Goal: Task Accomplishment & Management: Manage account settings

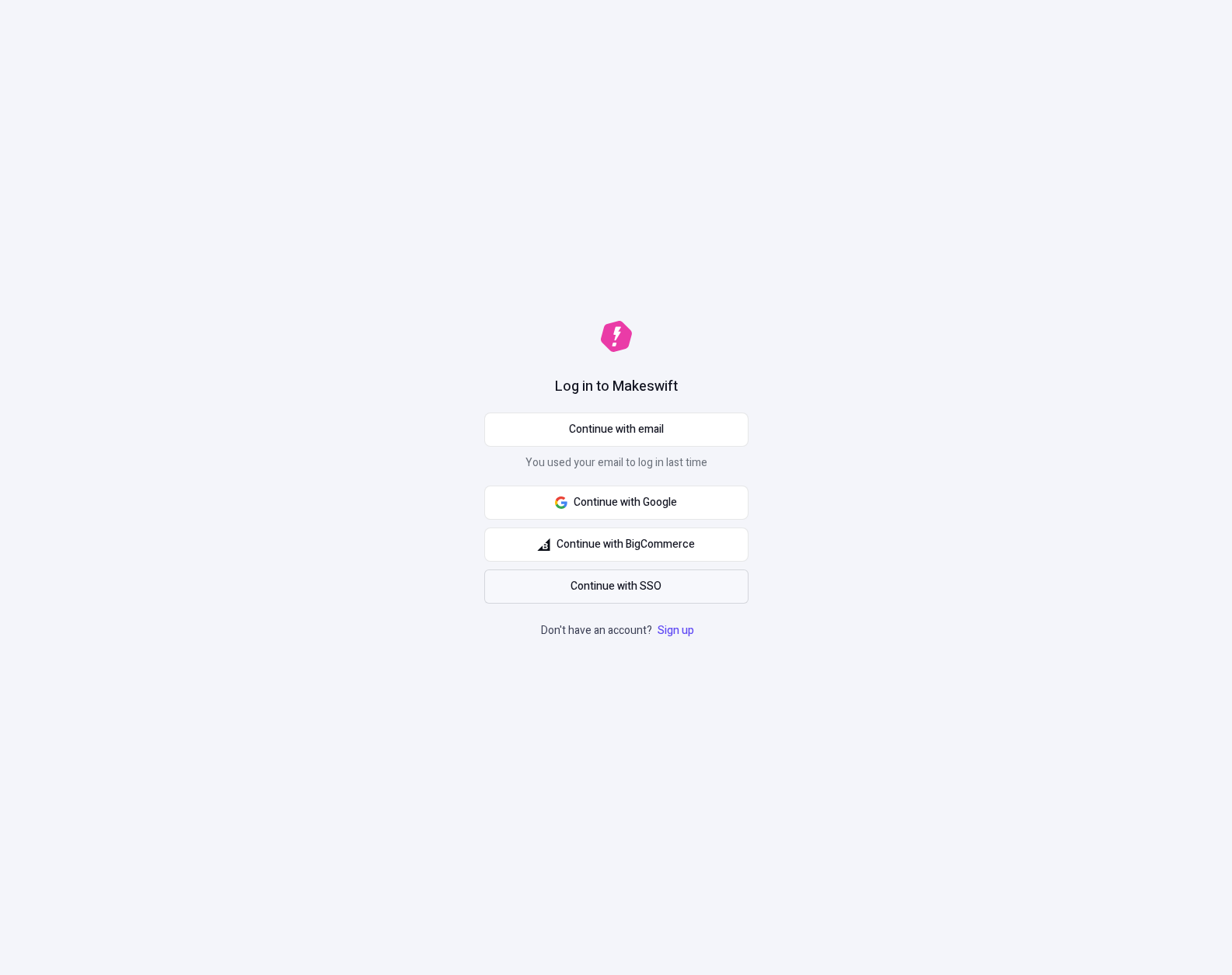
click at [666, 585] on link "Continue with SSO" at bounding box center [616, 587] width 264 height 34
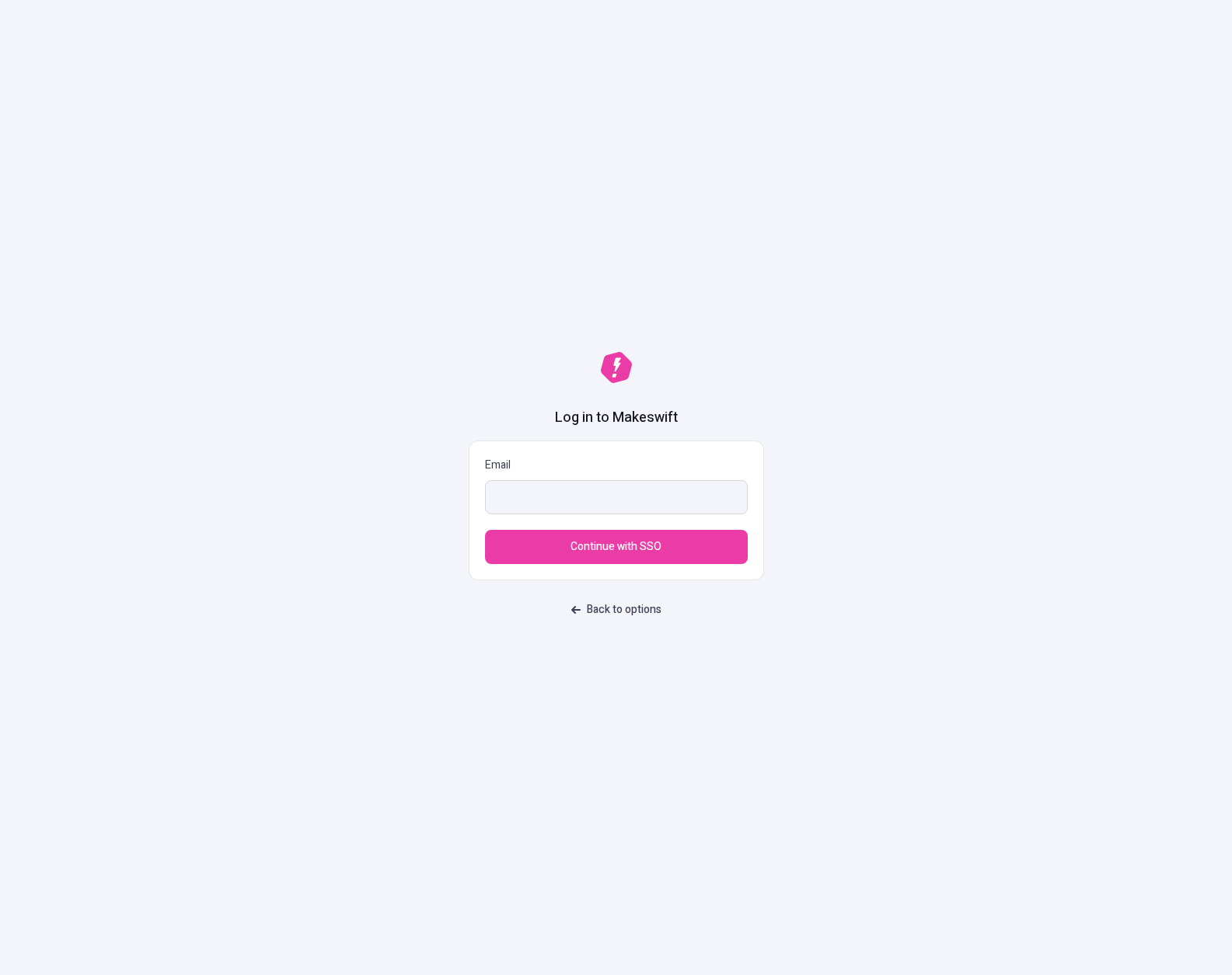
click at [550, 492] on input "Email" at bounding box center [616, 497] width 262 height 34
type input "a"
type input "sasha.goloshchapov@bigcommerce.com"
click at [485, 530] on button "Continue with SSO" at bounding box center [616, 547] width 262 height 34
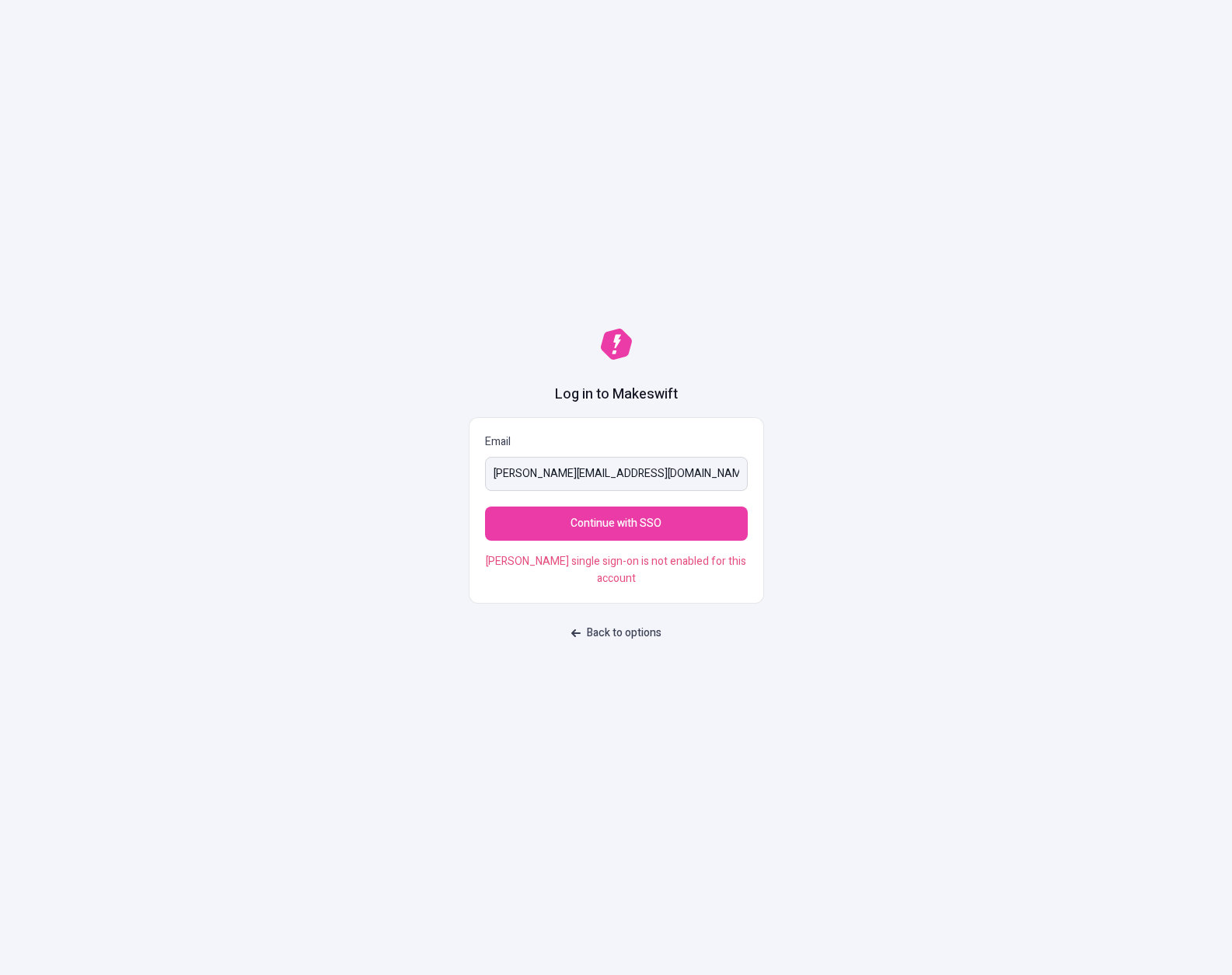
click at [605, 479] on input "sasha.goloshchapov@bigcommerce.com" at bounding box center [616, 474] width 262 height 34
click at [628, 484] on input "sasha.goloshchapov@bigcommerce.com" at bounding box center [616, 474] width 262 height 34
click at [856, 491] on div "Log in to Makeswift Email sasha.goloshchapov@bigcommerce.com Continue with SSO …" at bounding box center [616, 487] width 1232 height 975
click at [679, 479] on input "sasha.goloshchapov@bigcommerce.com" at bounding box center [616, 474] width 262 height 34
click at [686, 541] on button "Continue with SSO" at bounding box center [616, 523] width 262 height 34
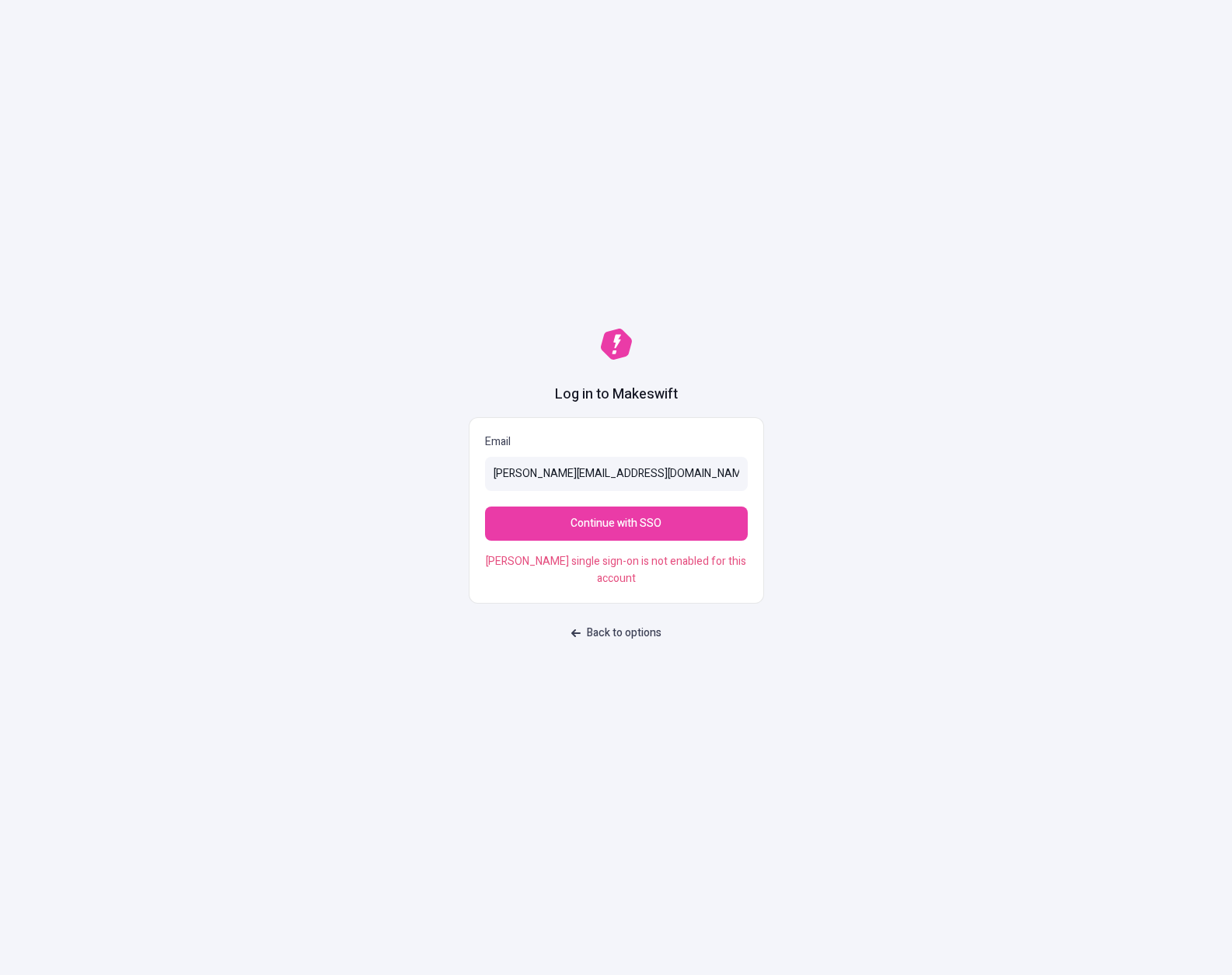
click at [400, 483] on div "Log in to Makeswift Email sasha.goloshchapov@bigcommerce.com Continue with SSO …" at bounding box center [616, 487] width 1232 height 975
click at [545, 488] on input "sasha.goloshchapov@bigcommerce.com" at bounding box center [616, 474] width 262 height 34
click at [981, 457] on div "Log in to Makeswift Email sasha.goloshchapov@bigcommerce.com Continue with SSO …" at bounding box center [616, 487] width 1232 height 975
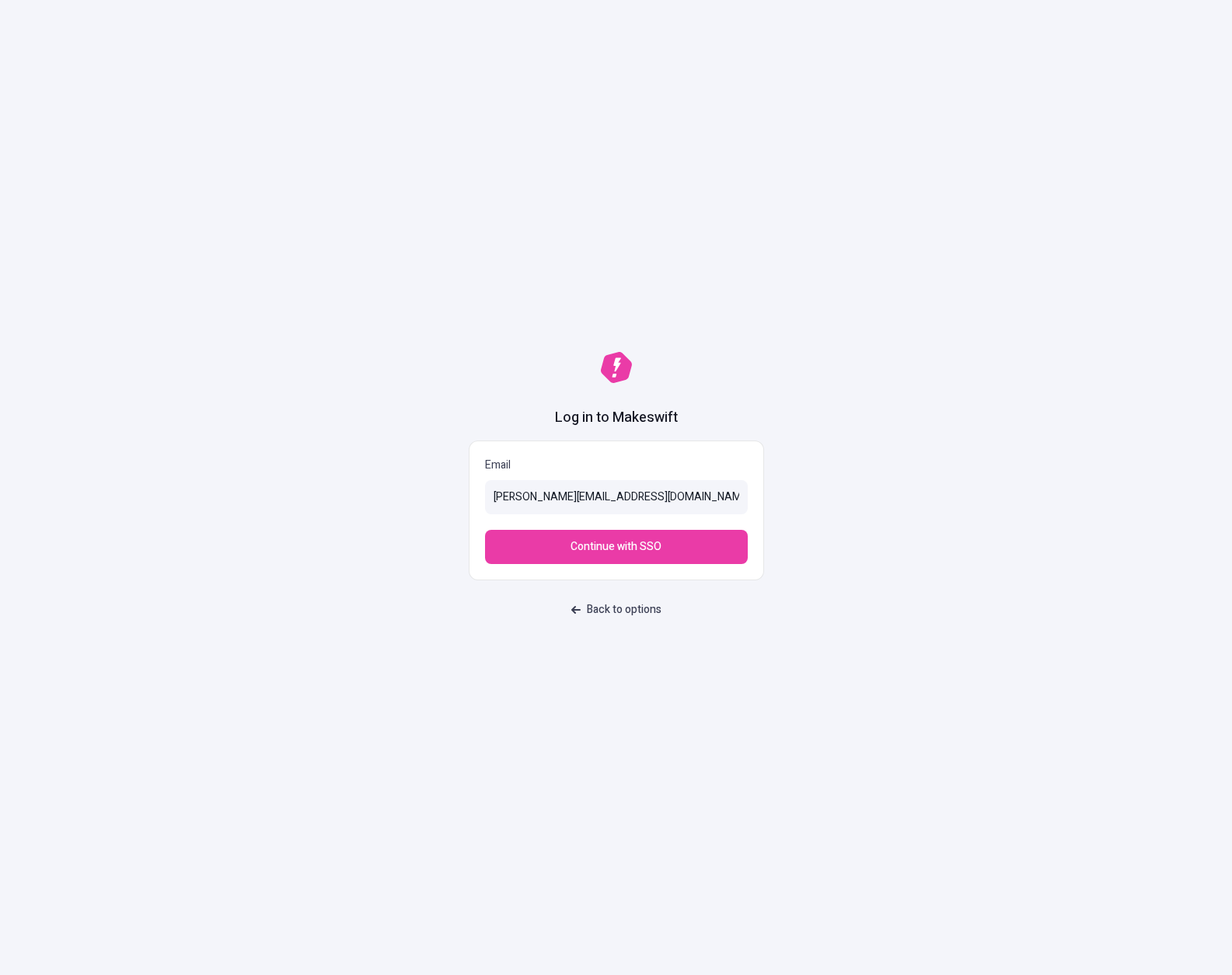
click at [485, 530] on button "Continue with SSO" at bounding box center [616, 547] width 262 height 34
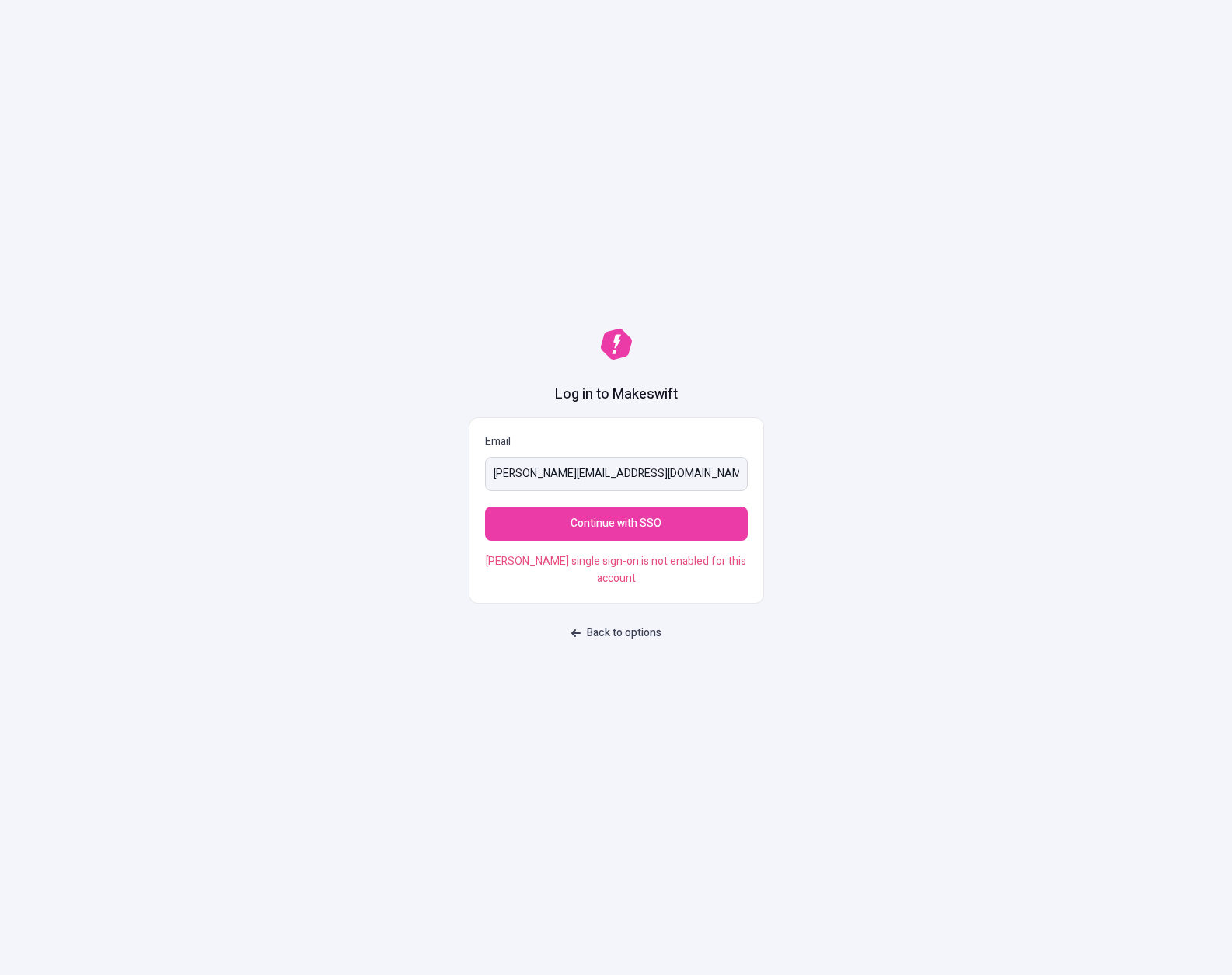
click at [609, 479] on input "[PERSON_NAME][EMAIL_ADDRESS][DOMAIN_NAME]" at bounding box center [616, 474] width 262 height 34
click at [485, 506] on button "Continue with SSO" at bounding box center [616, 523] width 262 height 34
type input "[PERSON_NAME][EMAIL_ADDRESS][DOMAIN_NAME]"
click at [485, 506] on button "Continue with SSO" at bounding box center [616, 523] width 262 height 34
click at [644, 554] on form "Email sasha.goloshchapov@bigcommerce.com Continue with SSO SAML single sign-on …" at bounding box center [616, 511] width 295 height 187
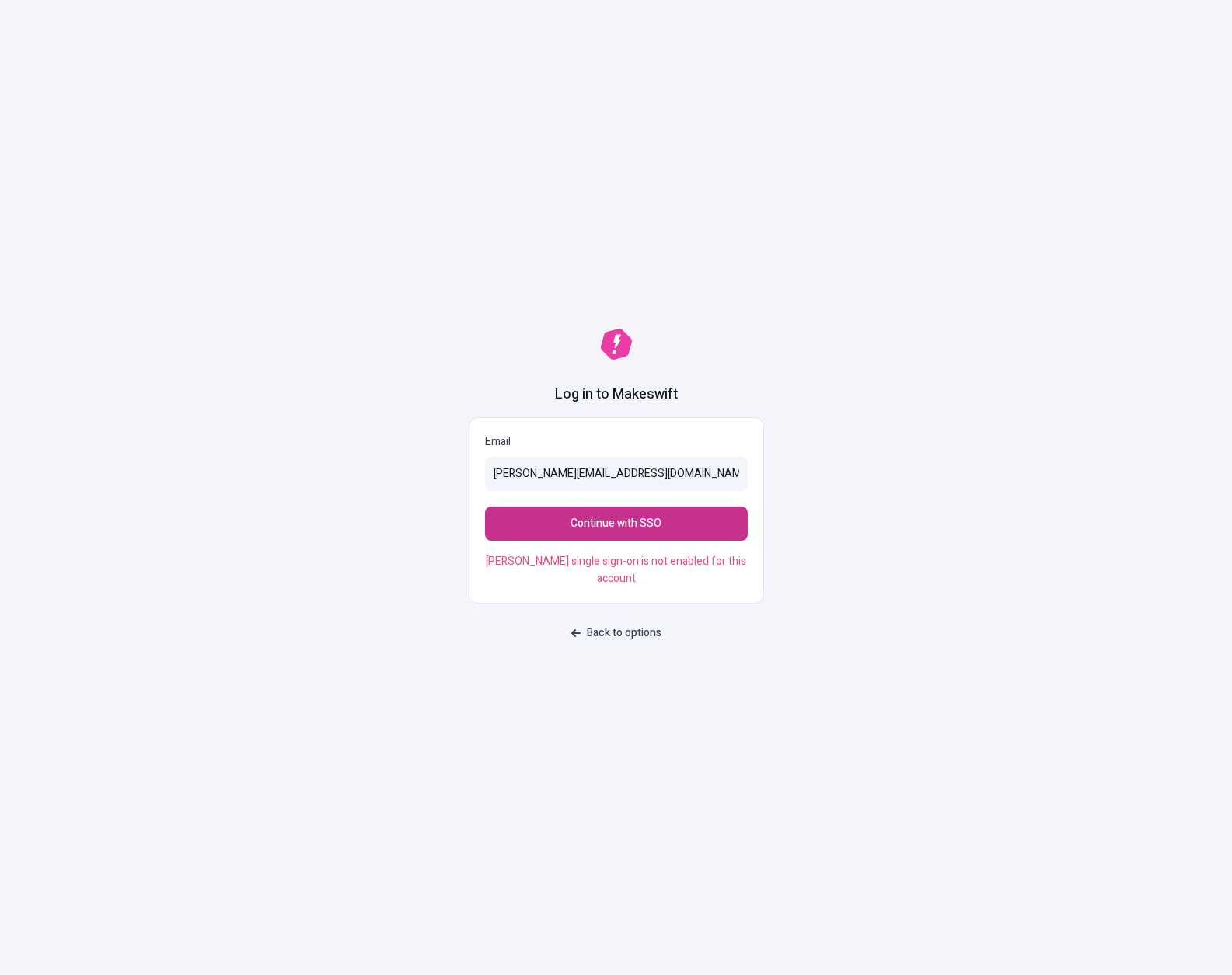
click at [649, 532] on span "Continue with SSO" at bounding box center [616, 523] width 91 height 17
click at [609, 624] on link "Back to options" at bounding box center [616, 633] width 109 height 28
